Goal: Transaction & Acquisition: Purchase product/service

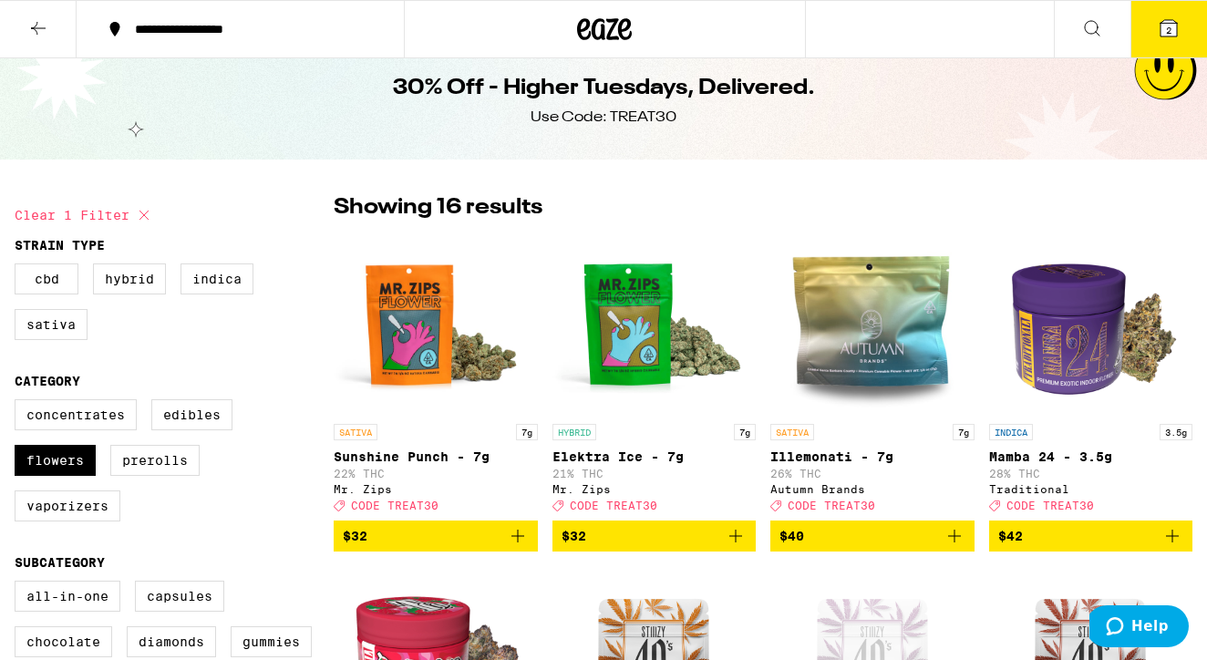
scroll to position [32, 0]
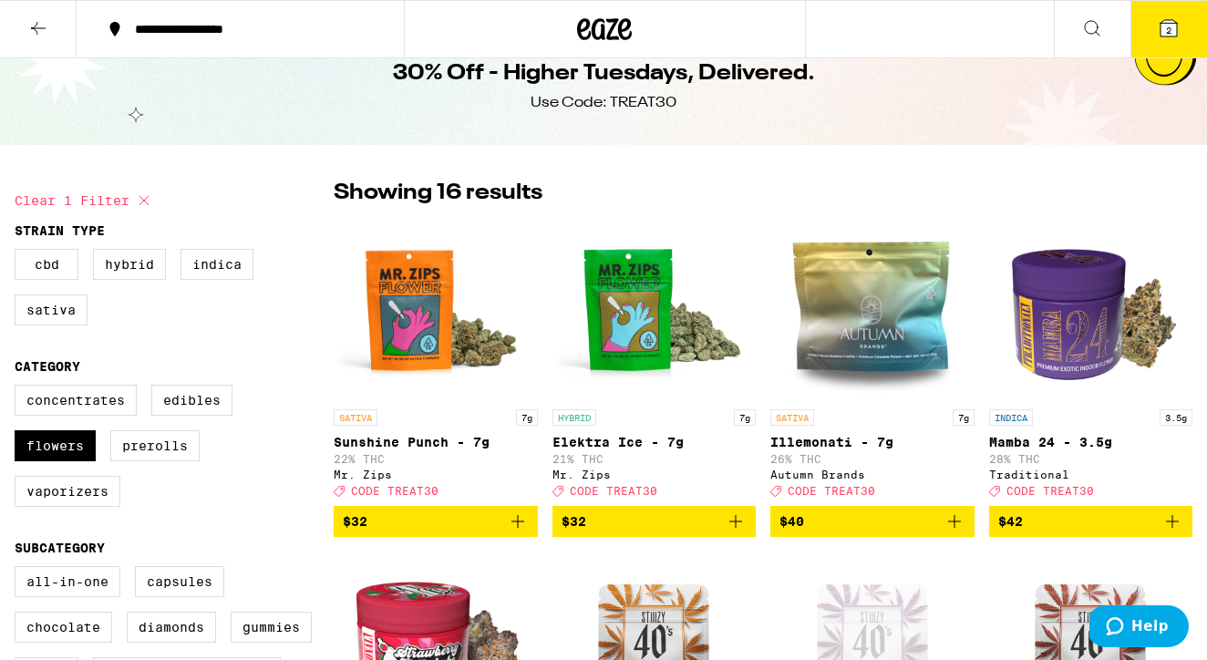
click at [141, 202] on icon at bounding box center [144, 201] width 22 height 22
checkbox input "false"
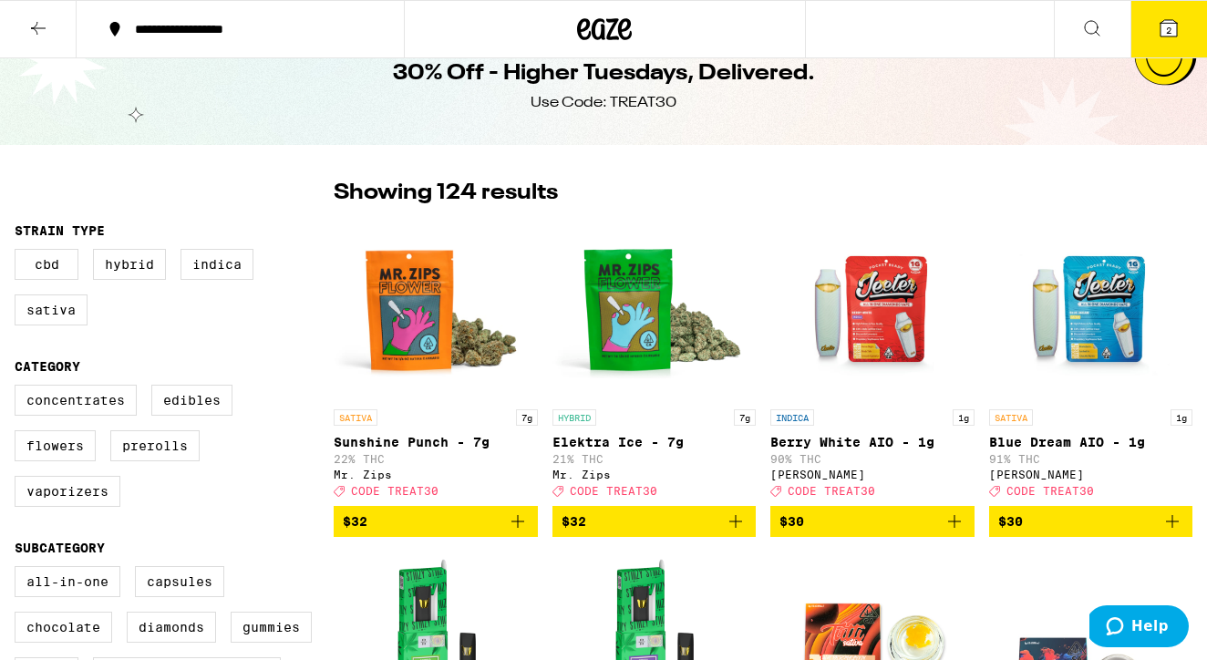
click at [35, 24] on icon at bounding box center [38, 28] width 22 height 22
